Goal: Transaction & Acquisition: Purchase product/service

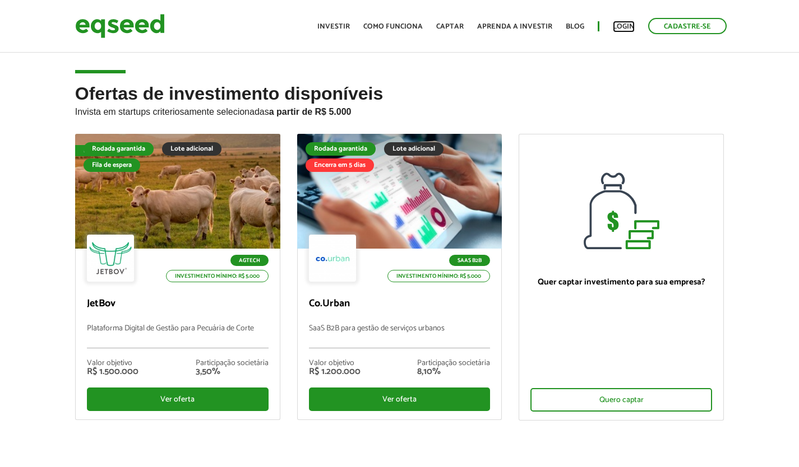
click at [617, 29] on link "Login" at bounding box center [624, 26] width 22 height 7
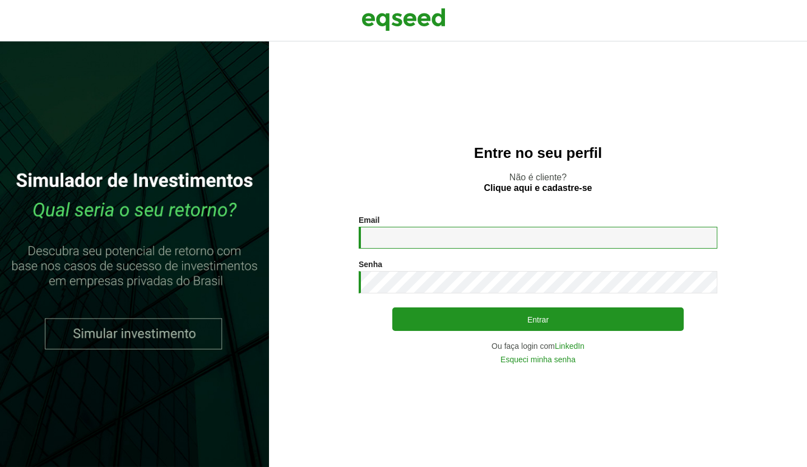
click at [438, 241] on input "Email *" at bounding box center [538, 238] width 359 height 22
type input "**********"
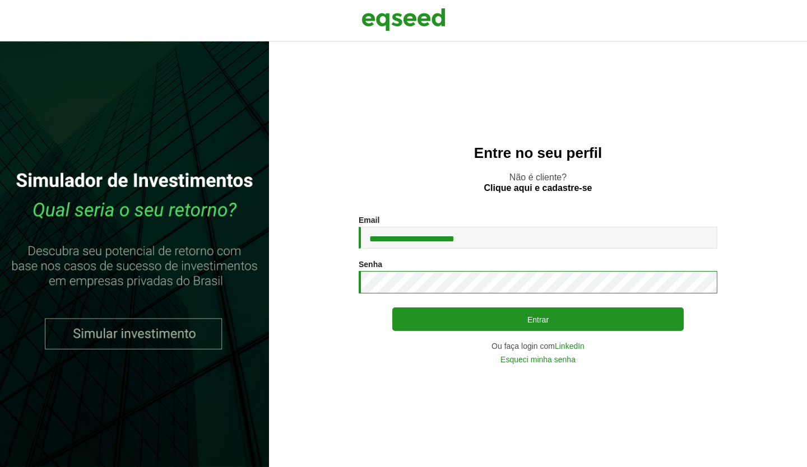
click at [392, 308] on button "Entrar" at bounding box center [537, 320] width 291 height 24
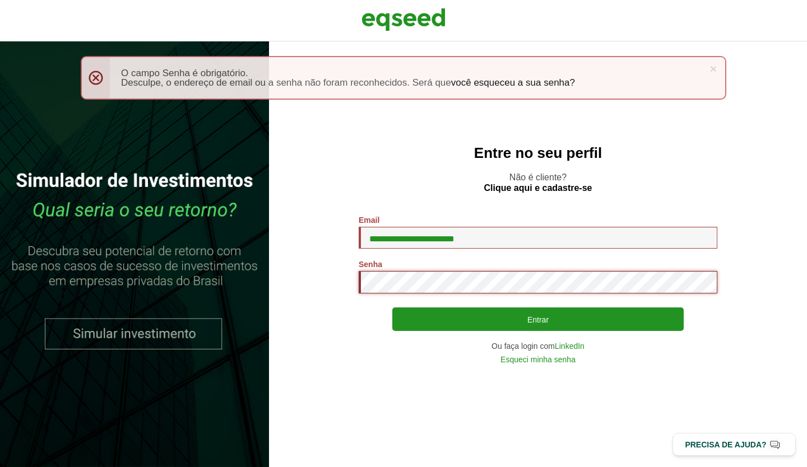
click at [392, 308] on button "Entrar" at bounding box center [537, 320] width 291 height 24
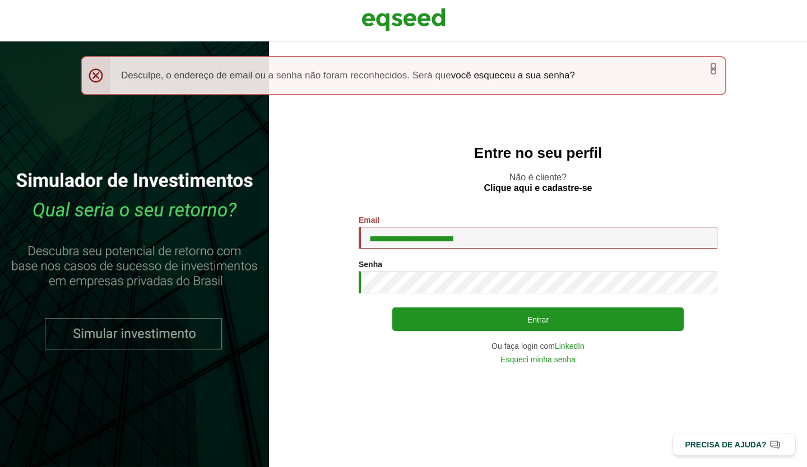
click at [710, 70] on link "×" at bounding box center [713, 69] width 7 height 12
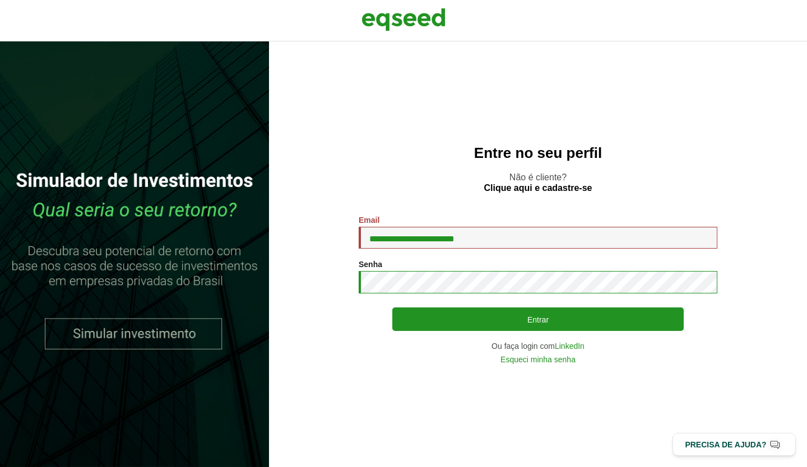
click at [392, 308] on button "Entrar" at bounding box center [537, 320] width 291 height 24
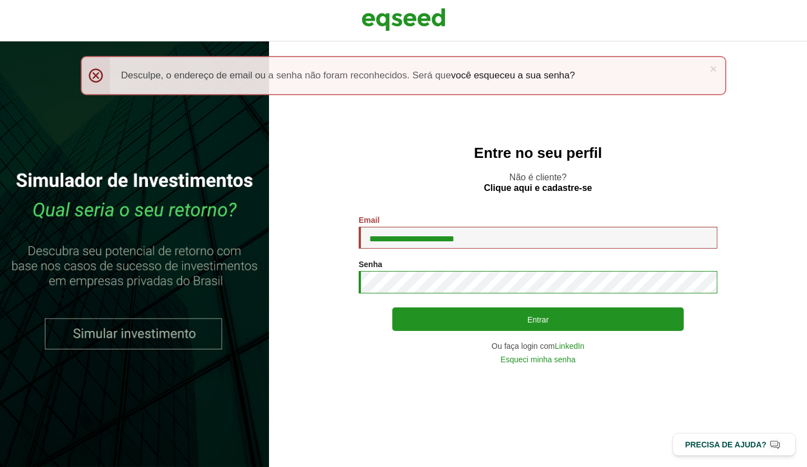
click at [392, 308] on button "Entrar" at bounding box center [537, 320] width 291 height 24
click at [397, 239] on input "**********" at bounding box center [538, 238] width 359 height 22
type input "**********"
click at [392, 308] on button "Entrar" at bounding box center [537, 320] width 291 height 24
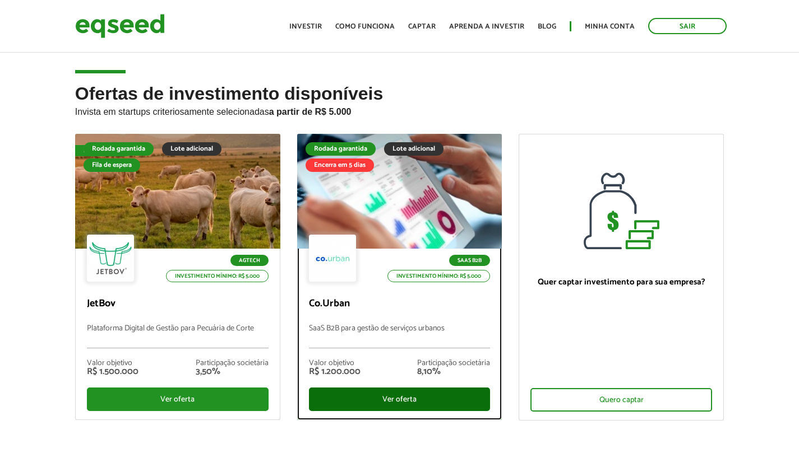
click at [417, 406] on div "Ver oferta" at bounding box center [400, 400] width 182 height 24
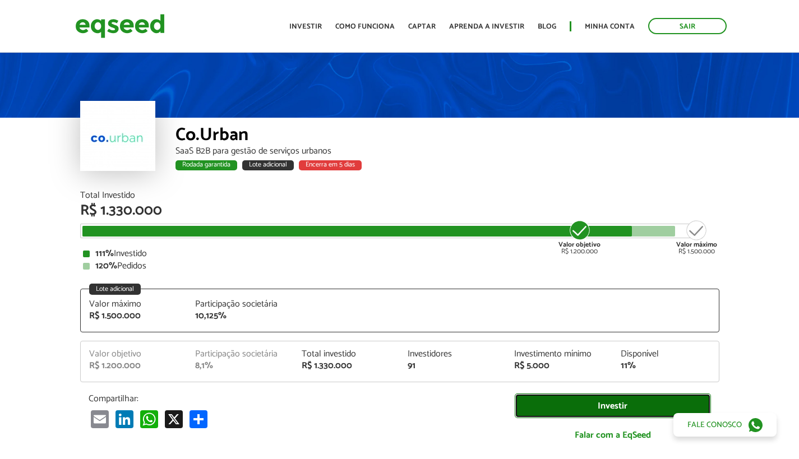
click at [570, 394] on link "Investir" at bounding box center [613, 405] width 196 height 25
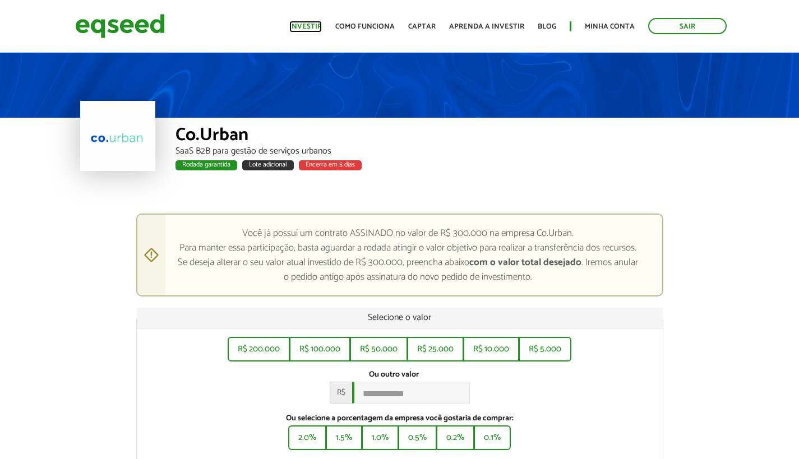
click at [303, 23] on link "Investir" at bounding box center [305, 26] width 33 height 7
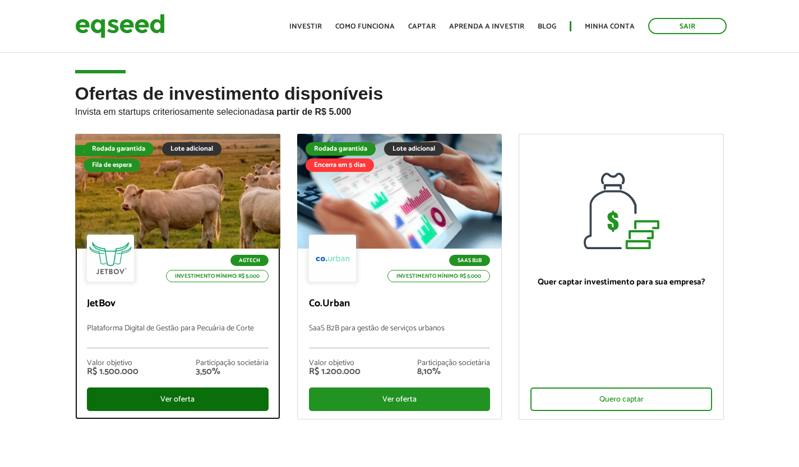
click at [174, 400] on div "Ver oferta" at bounding box center [178, 400] width 182 height 24
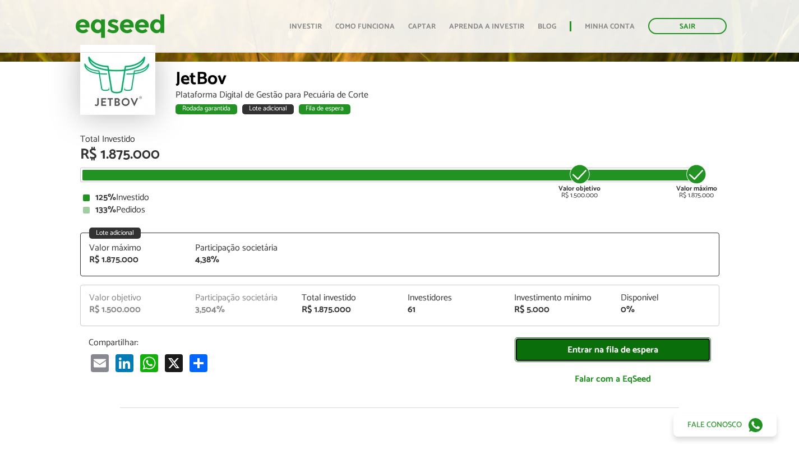
click at [566, 346] on link "Entrar na fila de espera" at bounding box center [613, 349] width 196 height 25
